Goal: Task Accomplishment & Management: Complete application form

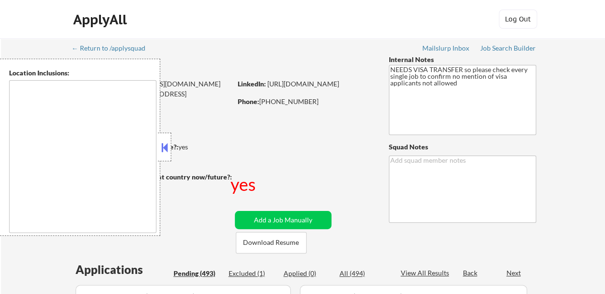
type textarea "[GEOGRAPHIC_DATA], [GEOGRAPHIC_DATA] [GEOGRAPHIC_DATA], [GEOGRAPHIC_DATA] [GEOG…"
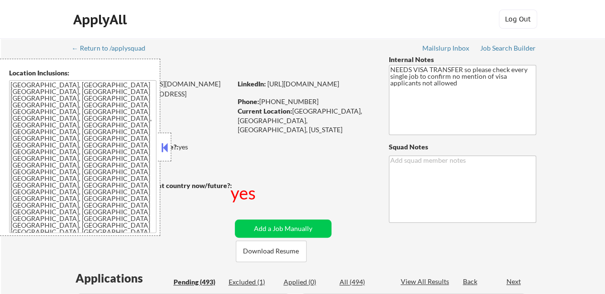
select select ""pending""
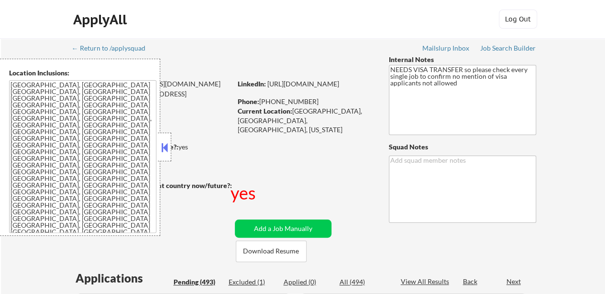
select select ""pending""
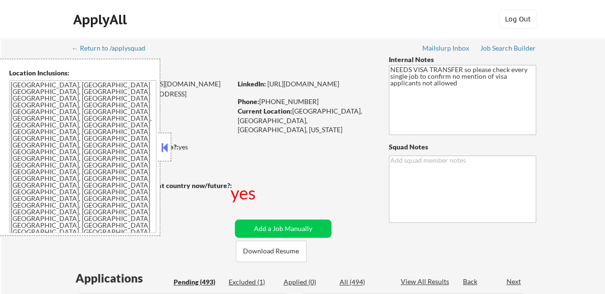
select select ""pending""
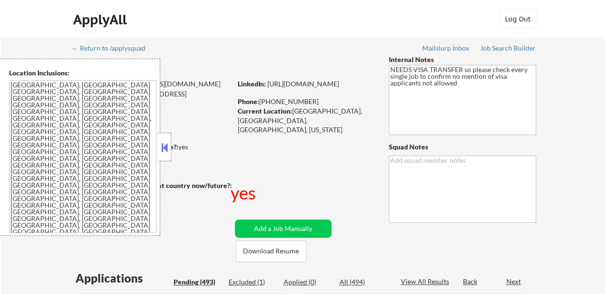
select select ""pending""
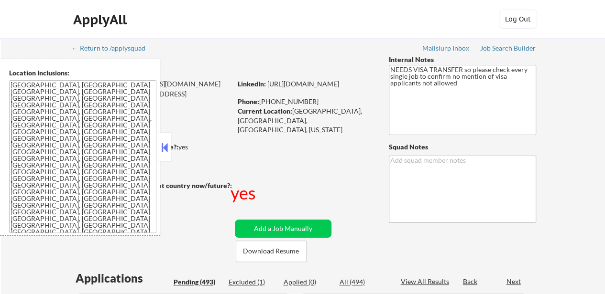
select select ""pending""
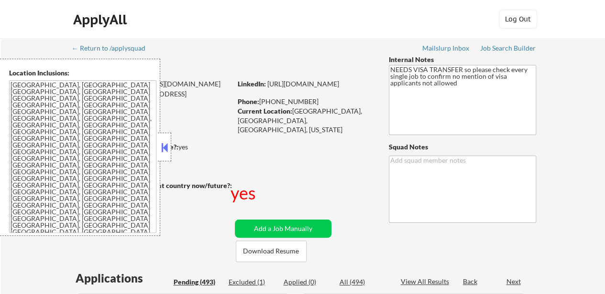
select select ""pending""
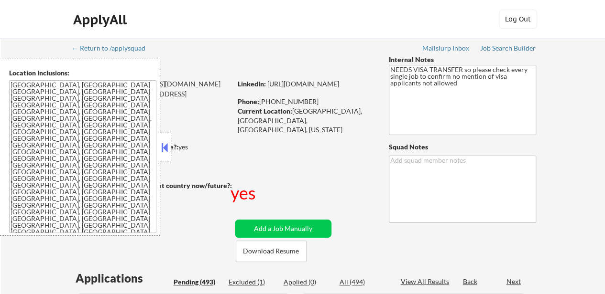
select select ""pending""
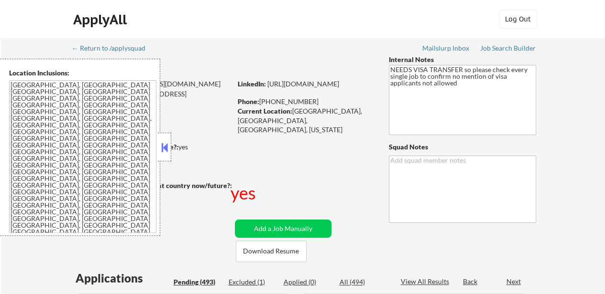
select select ""pending""
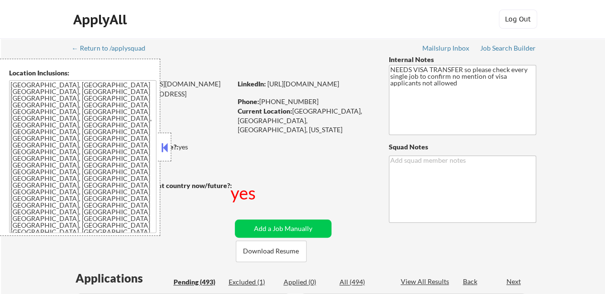
select select ""pending""
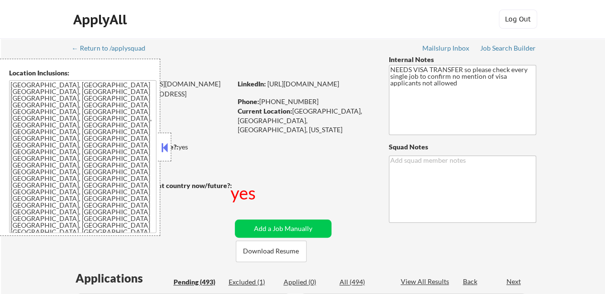
select select ""pending""
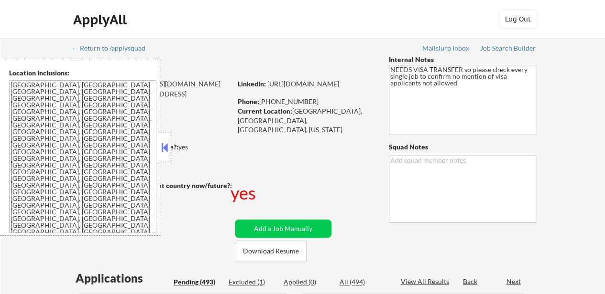
select select ""pending""
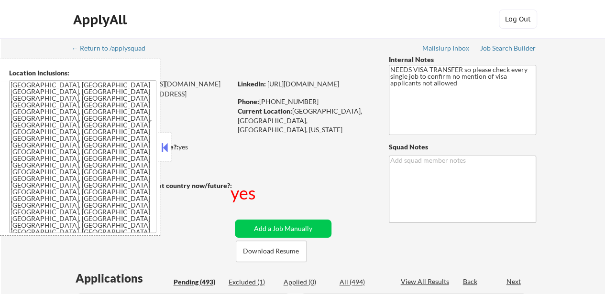
select select ""pending""
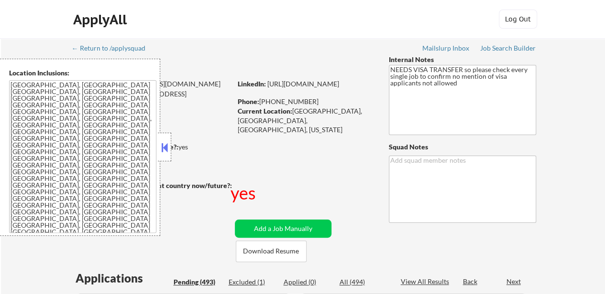
select select ""pending""
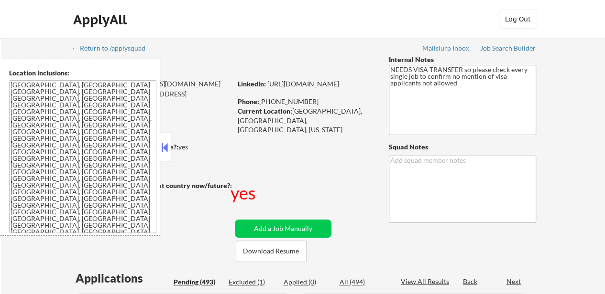
select select ""pending""
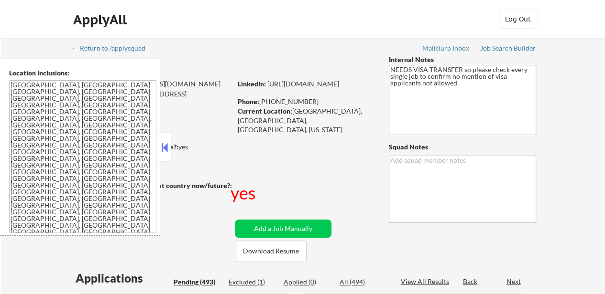
select select ""pending""
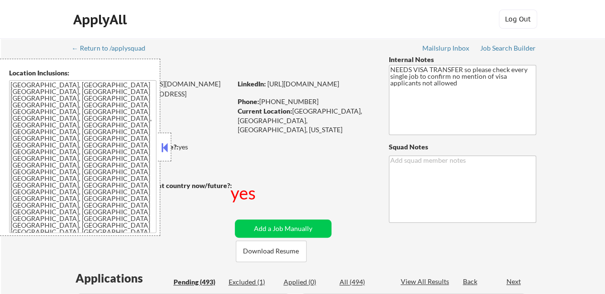
select select ""pending""
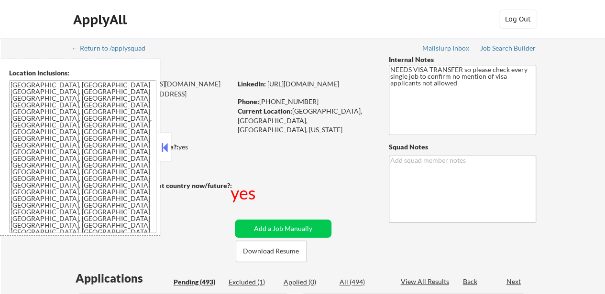
select select ""pending""
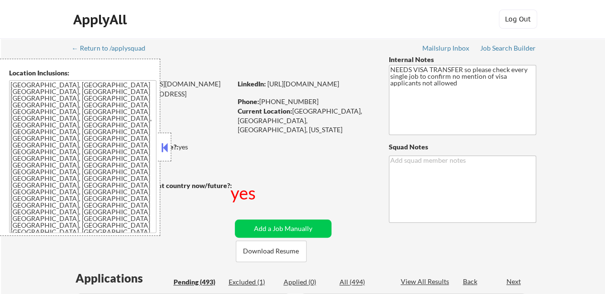
select select ""pending""
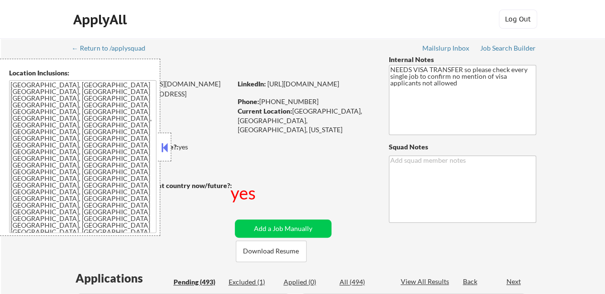
select select ""pending""
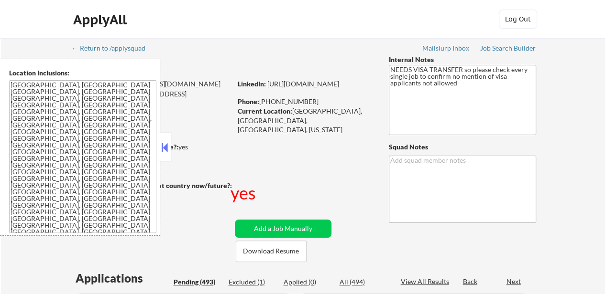
select select ""pending""
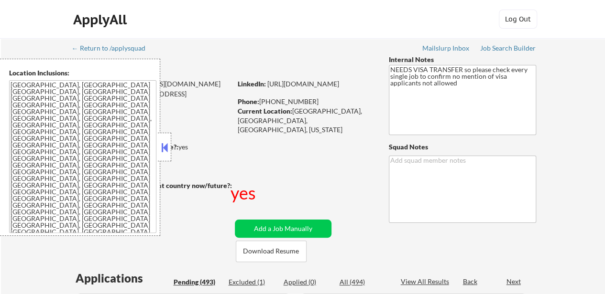
click at [164, 144] on button at bounding box center [164, 148] width 11 height 14
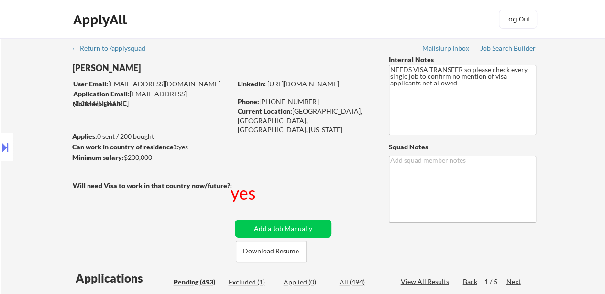
drag, startPoint x: 71, startPoint y: 68, endPoint x: 91, endPoint y: 68, distance: 20.6
click at [91, 68] on div "Location Inclusions: [GEOGRAPHIC_DATA], [GEOGRAPHIC_DATA] [GEOGRAPHIC_DATA], [G…" at bounding box center [85, 147] width 171 height 177
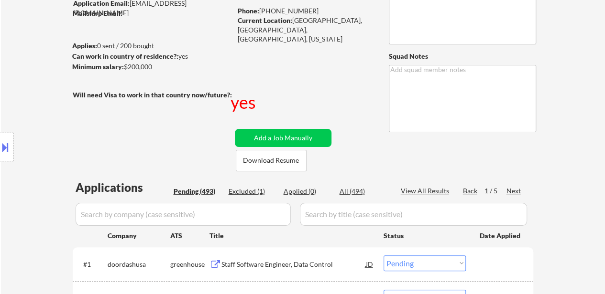
scroll to position [143, 0]
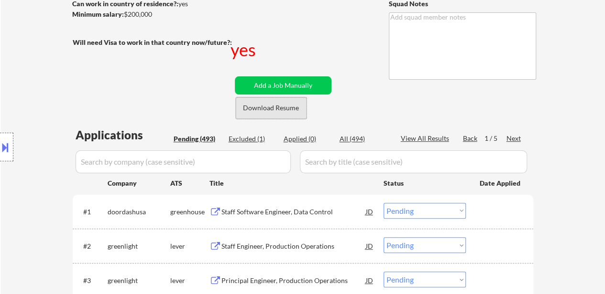
click at [279, 105] on button "Download Resume" at bounding box center [271, 109] width 71 height 22
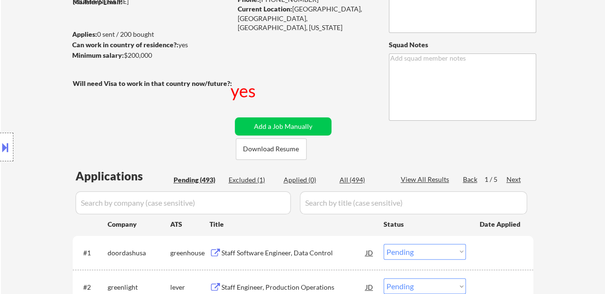
scroll to position [0, 0]
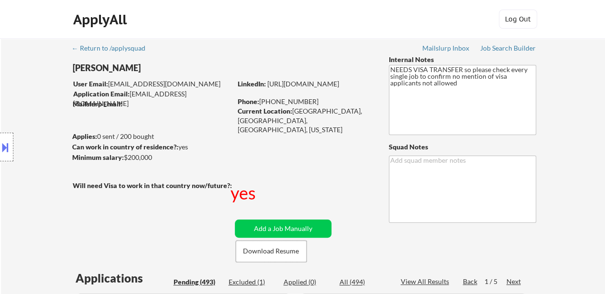
click at [5, 143] on button at bounding box center [5, 148] width 11 height 16
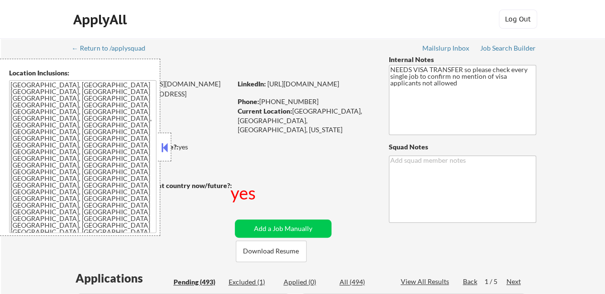
click at [56, 119] on textarea "[GEOGRAPHIC_DATA], [GEOGRAPHIC_DATA] [GEOGRAPHIC_DATA], [GEOGRAPHIC_DATA] [GEOG…" at bounding box center [82, 156] width 147 height 153
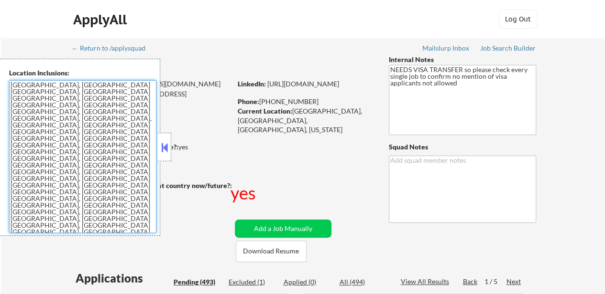
click at [71, 120] on textarea "[GEOGRAPHIC_DATA], [GEOGRAPHIC_DATA] [GEOGRAPHIC_DATA], [GEOGRAPHIC_DATA] [GEOG…" at bounding box center [82, 156] width 147 height 153
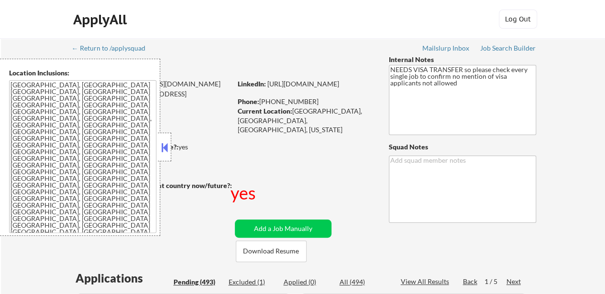
click at [163, 151] on button at bounding box center [164, 148] width 11 height 14
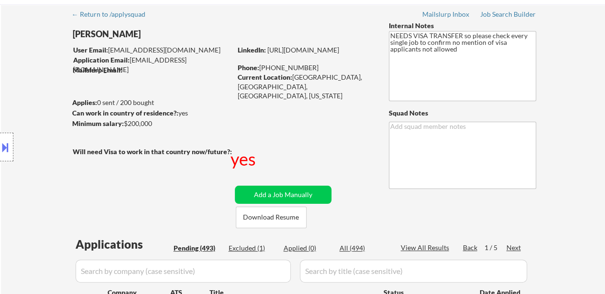
scroll to position [48, 0]
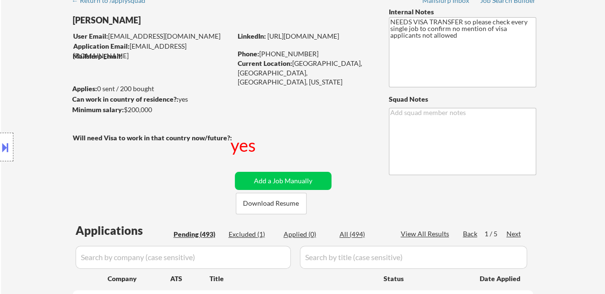
type textarea "Flora"
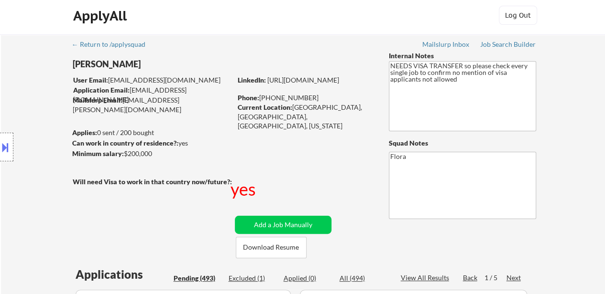
scroll to position [0, 0]
